Goal: Transaction & Acquisition: Purchase product/service

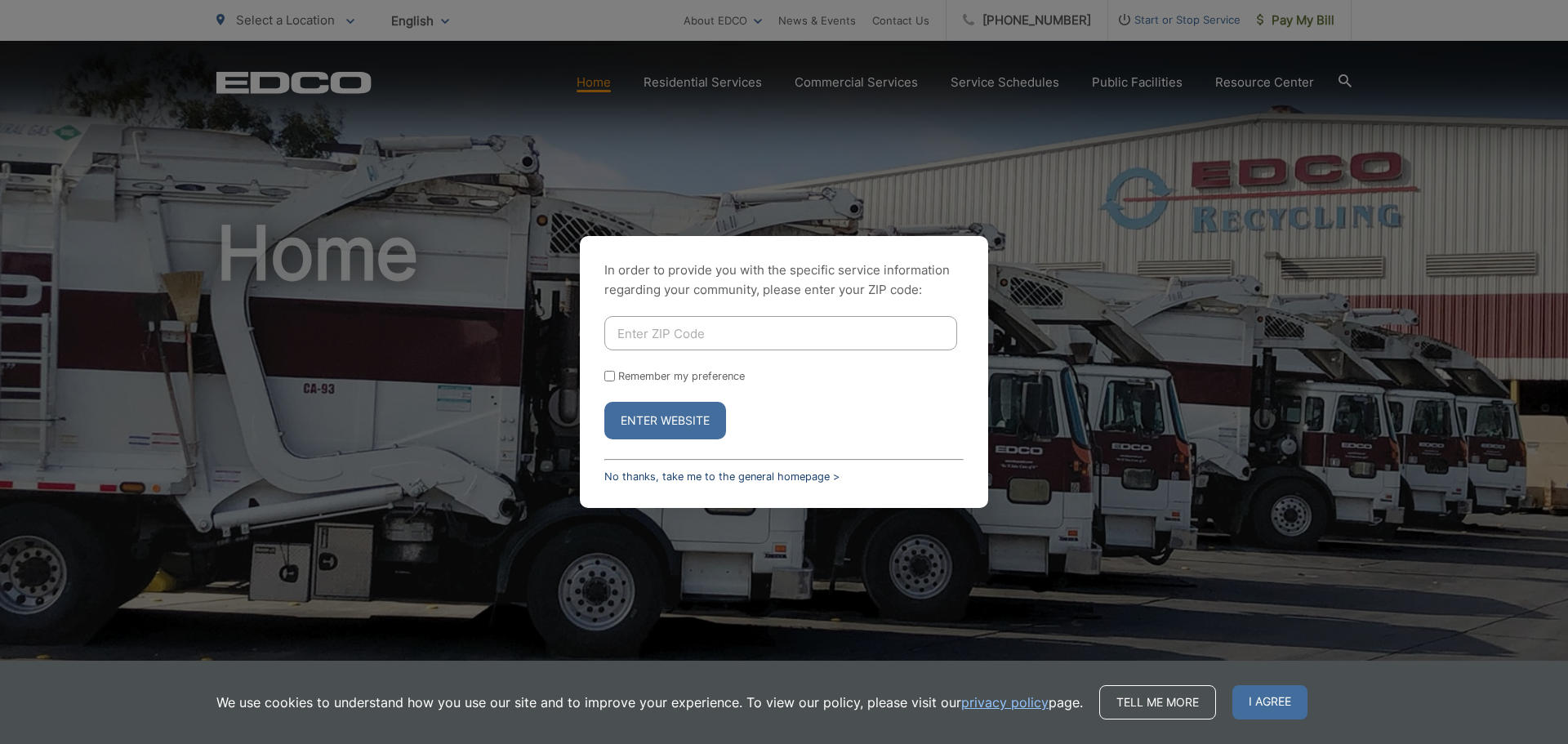
click at [766, 482] on div "In order to provide you with the specific service information regarding your co…" at bounding box center [784, 372] width 409 height 272
click at [778, 478] on link "No thanks, take me to the general homepage >" at bounding box center [721, 476] width 235 height 12
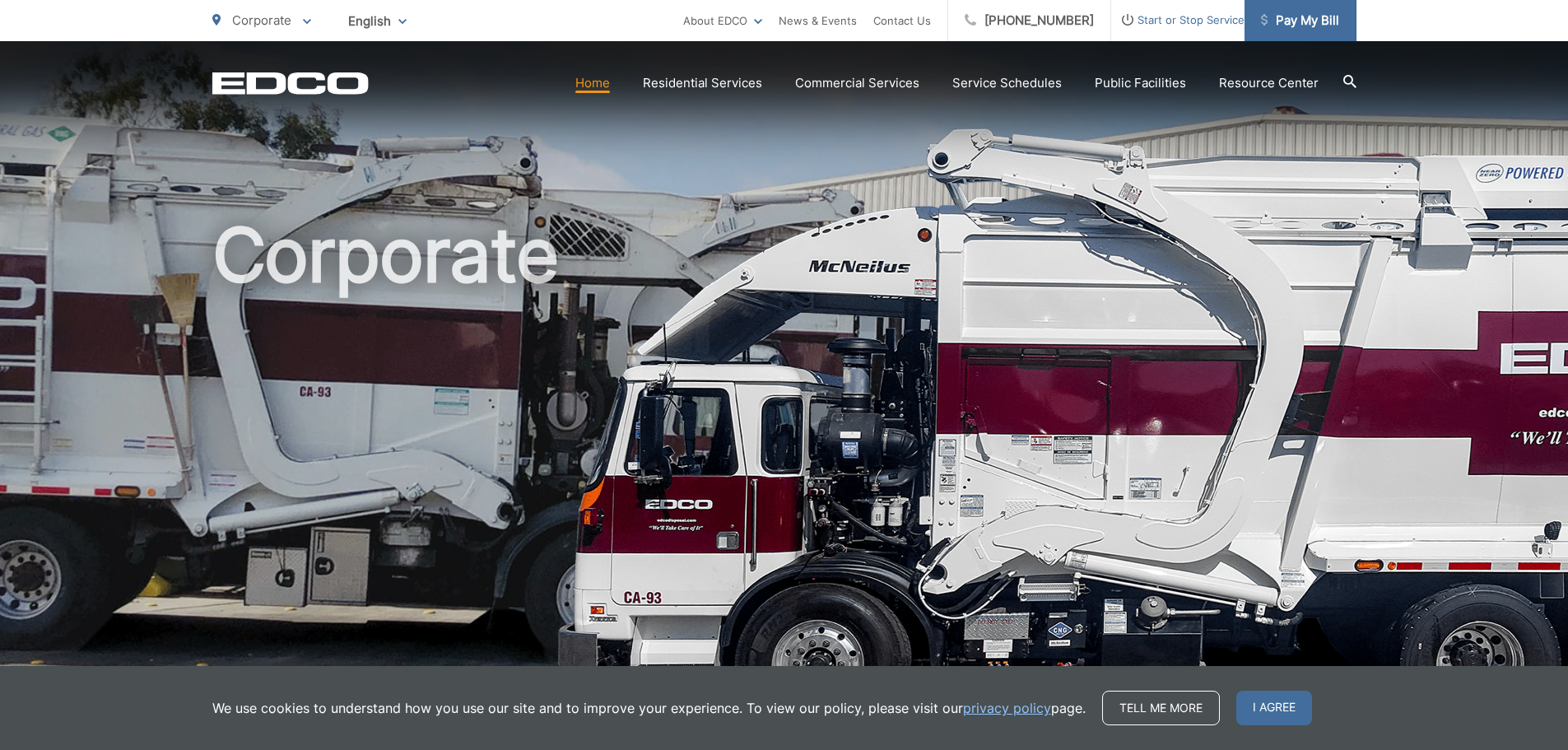
click at [1288, 13] on span "Pay My Bill" at bounding box center [1300, 20] width 78 height 20
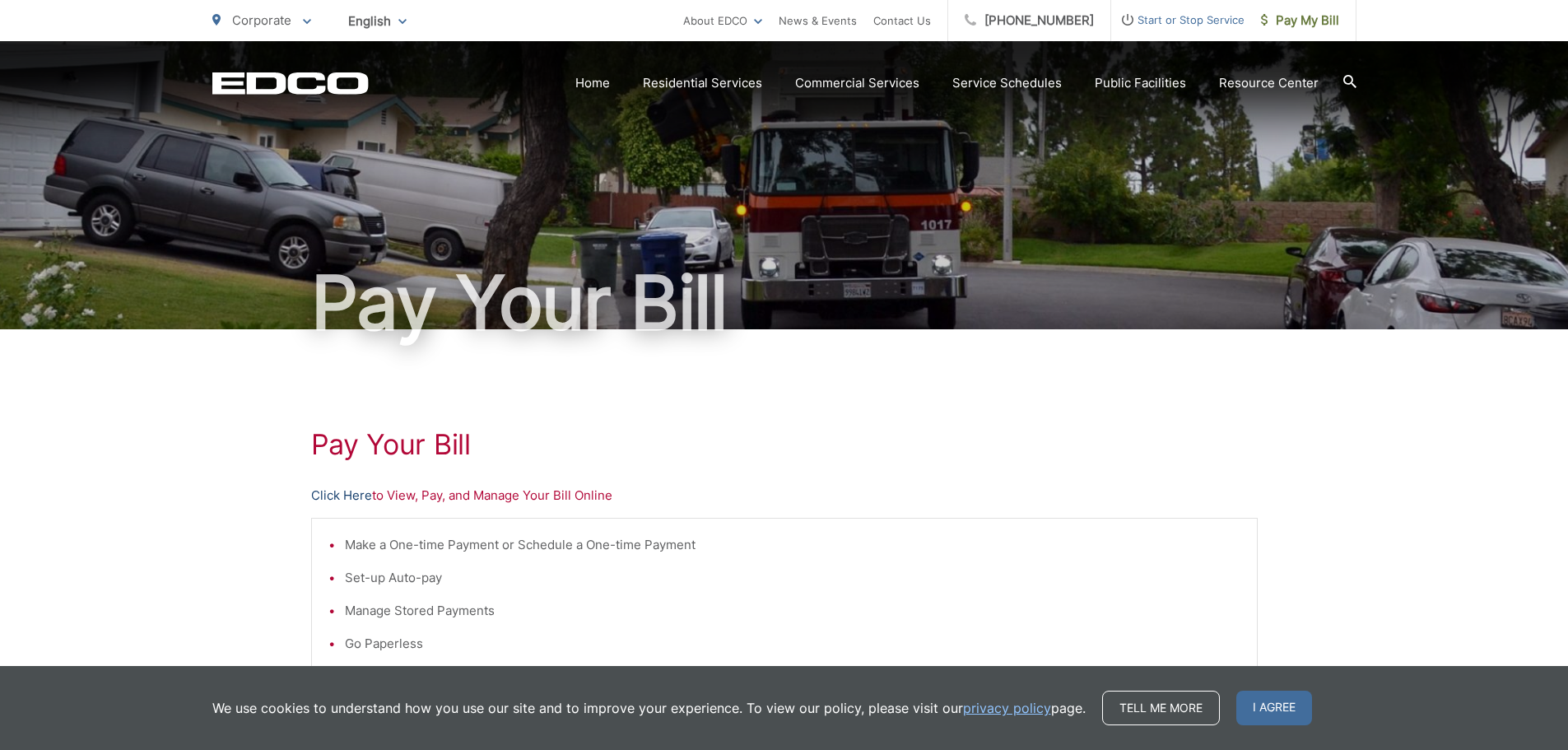
click at [348, 499] on link "Click Here" at bounding box center [342, 495] width 61 height 20
drag, startPoint x: 353, startPoint y: 506, endPoint x: 359, endPoint y: 500, distance: 8.5
click at [353, 507] on div "Pay Your Bill Click Here to View, Pay, and Manage Your Bill Online Make a One-t…" at bounding box center [784, 699] width 946 height 739
click at [348, 495] on link "Click Here" at bounding box center [342, 495] width 61 height 20
